Goal: Task Accomplishment & Management: Manage account settings

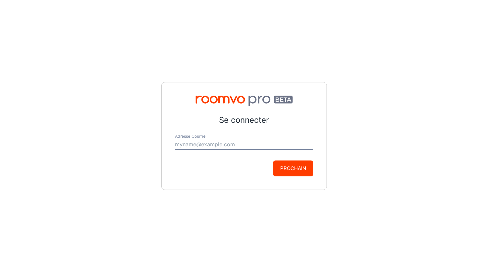
click at [226, 144] on input "Adresse Courriel" at bounding box center [244, 144] width 138 height 11
type input "[EMAIL_ADDRESS][DOMAIN_NAME]"
click at [286, 167] on button "Prochain" at bounding box center [293, 169] width 40 height 16
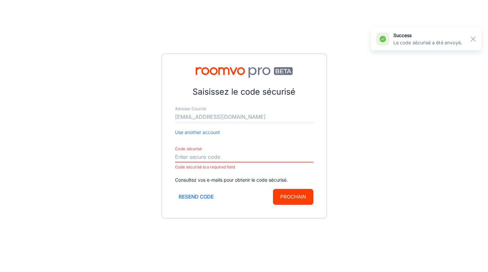
click at [225, 154] on input "Code sécurisé" at bounding box center [244, 157] width 138 height 11
paste input "392446"
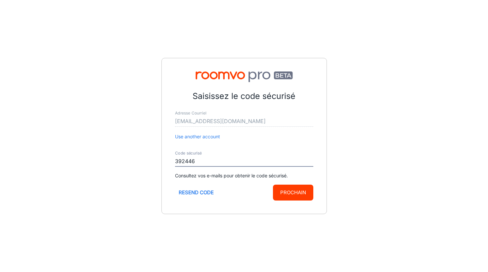
type input "392446"
click at [285, 197] on button "Prochain" at bounding box center [293, 193] width 40 height 16
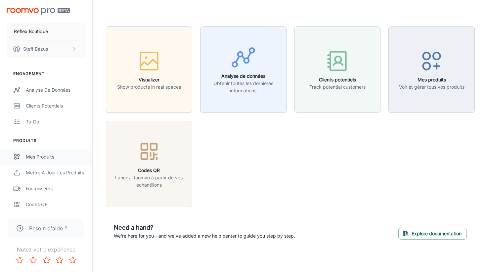
click at [44, 156] on div "Mes produits" at bounding box center [56, 156] width 60 height 7
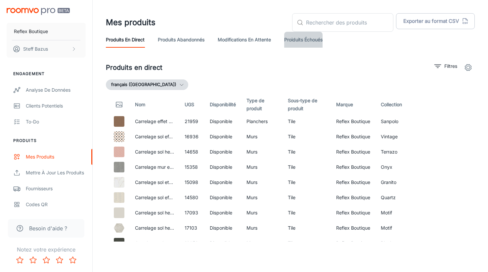
click at [305, 45] on link "Proiduits Échoués" at bounding box center [303, 40] width 38 height 16
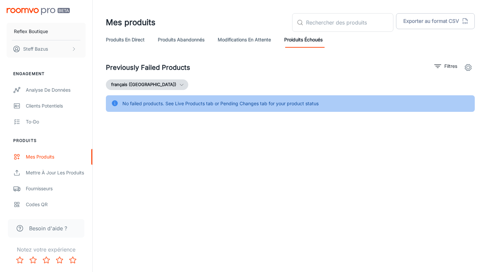
click at [242, 39] on link "Modifications en attente" at bounding box center [244, 40] width 53 height 16
